Goal: Transaction & Acquisition: Download file/media

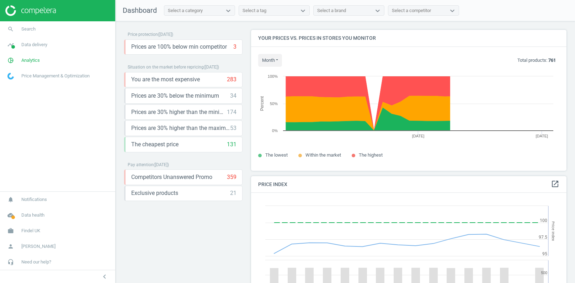
scroll to position [164, 316]
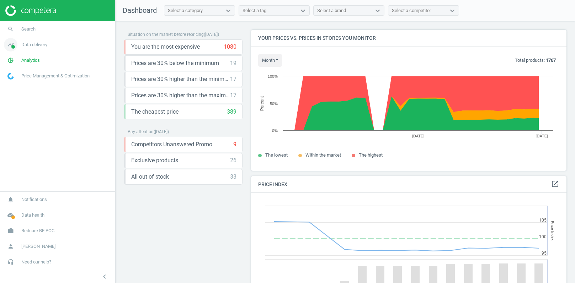
scroll to position [164, 316]
click at [37, 47] on span "Data delivery" at bounding box center [34, 45] width 26 height 6
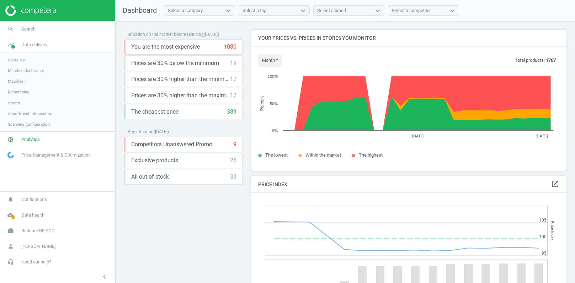
click at [17, 80] on span "Matches" at bounding box center [16, 82] width 16 height 6
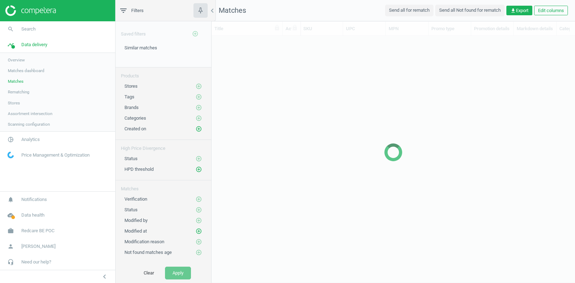
scroll to position [0, 0]
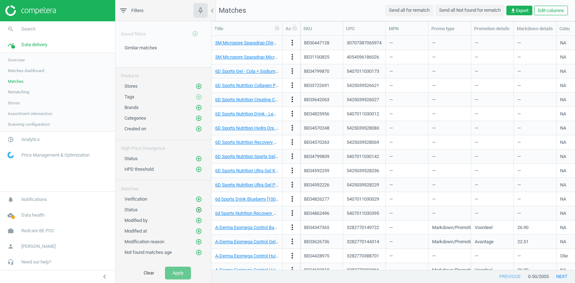
click at [199, 207] on icon "add_circle_outline" at bounding box center [199, 210] width 6 height 6
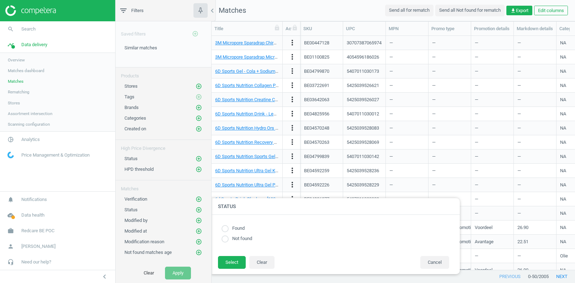
click at [229, 228] on input "radio" at bounding box center [224, 228] width 7 height 7
radio input "true"
click at [230, 264] on button "Select" at bounding box center [232, 262] width 28 height 13
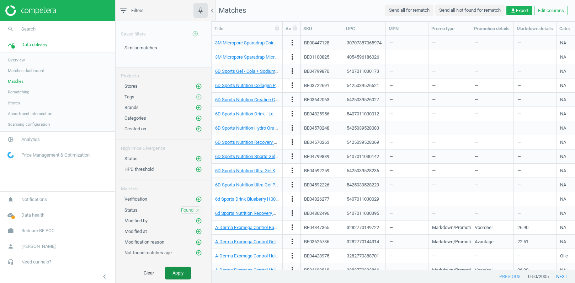
click at [180, 271] on button "Apply" at bounding box center [178, 273] width 26 height 13
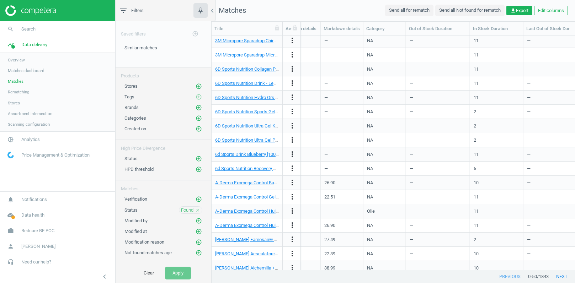
scroll to position [0, 196]
click at [517, 10] on span "get_app Export" at bounding box center [519, 10] width 18 height 6
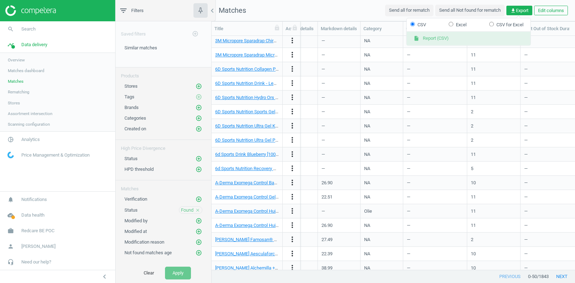
click at [439, 43] on button "insert_drive_file Report (CSV)" at bounding box center [469, 39] width 124 height 14
